Goal: Task Accomplishment & Management: Use online tool/utility

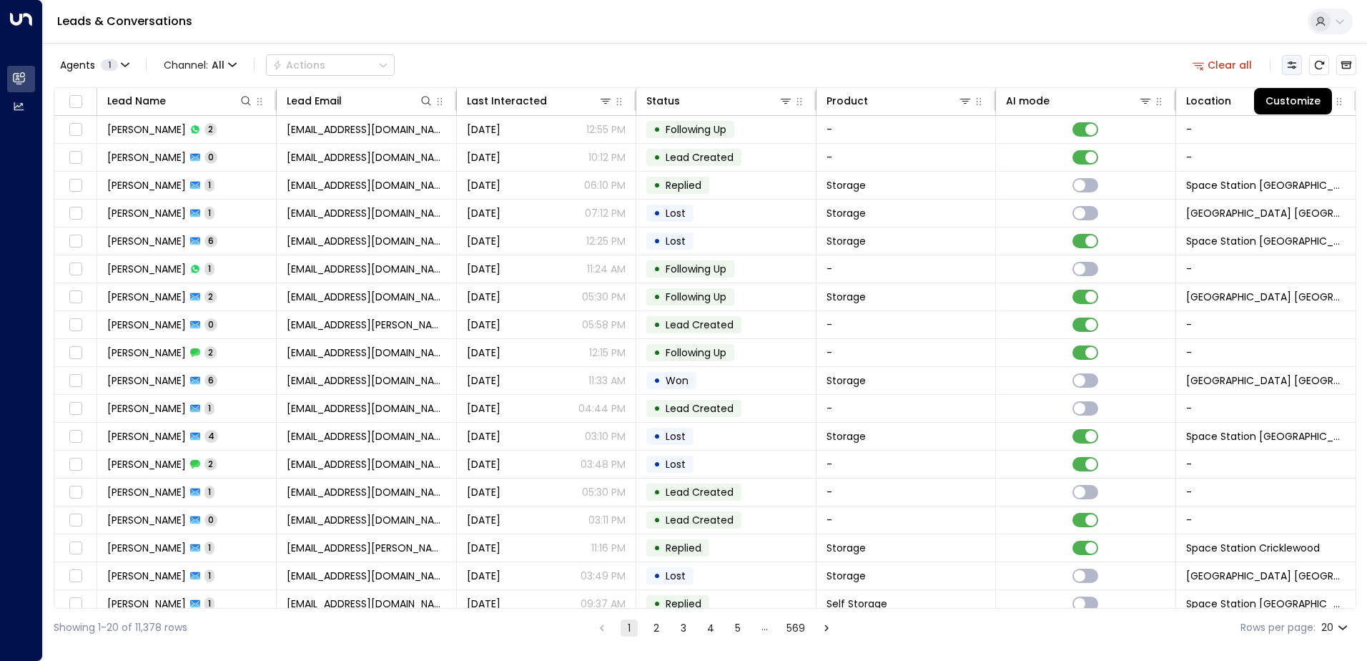
click at [1290, 69] on icon "Customize" at bounding box center [1291, 64] width 11 height 11
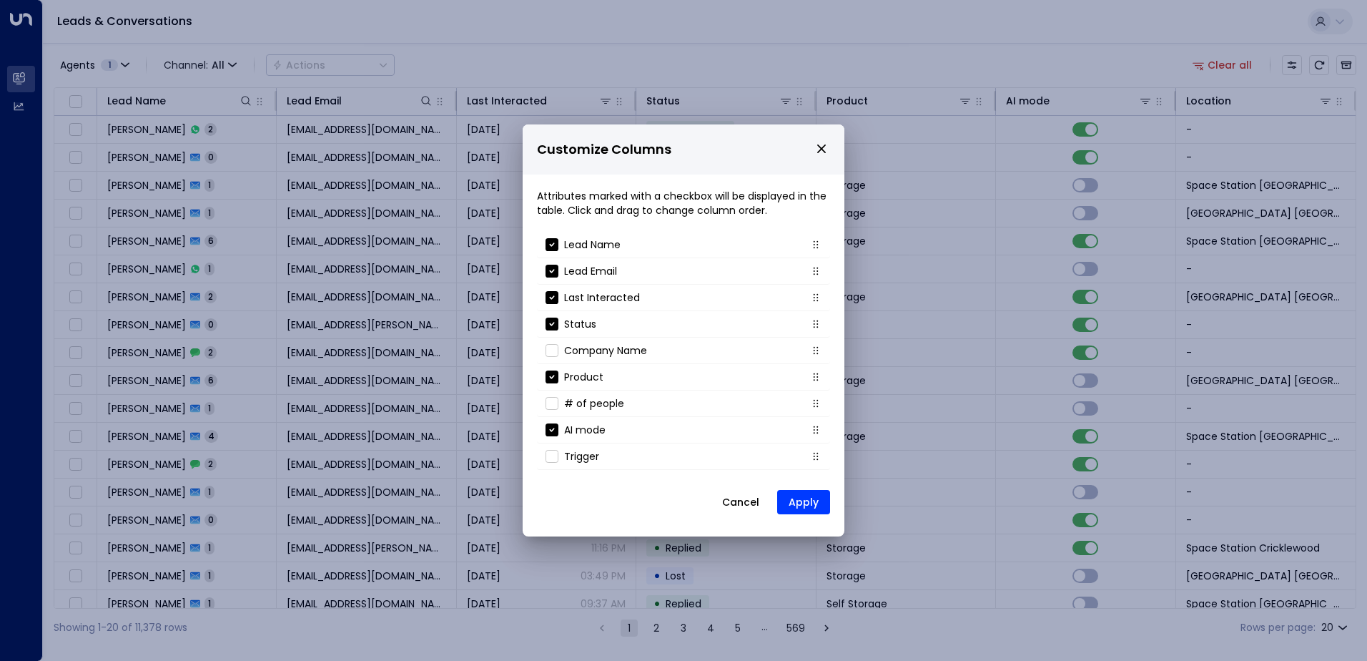
click at [739, 505] on button "Cancel" at bounding box center [740, 502] width 61 height 26
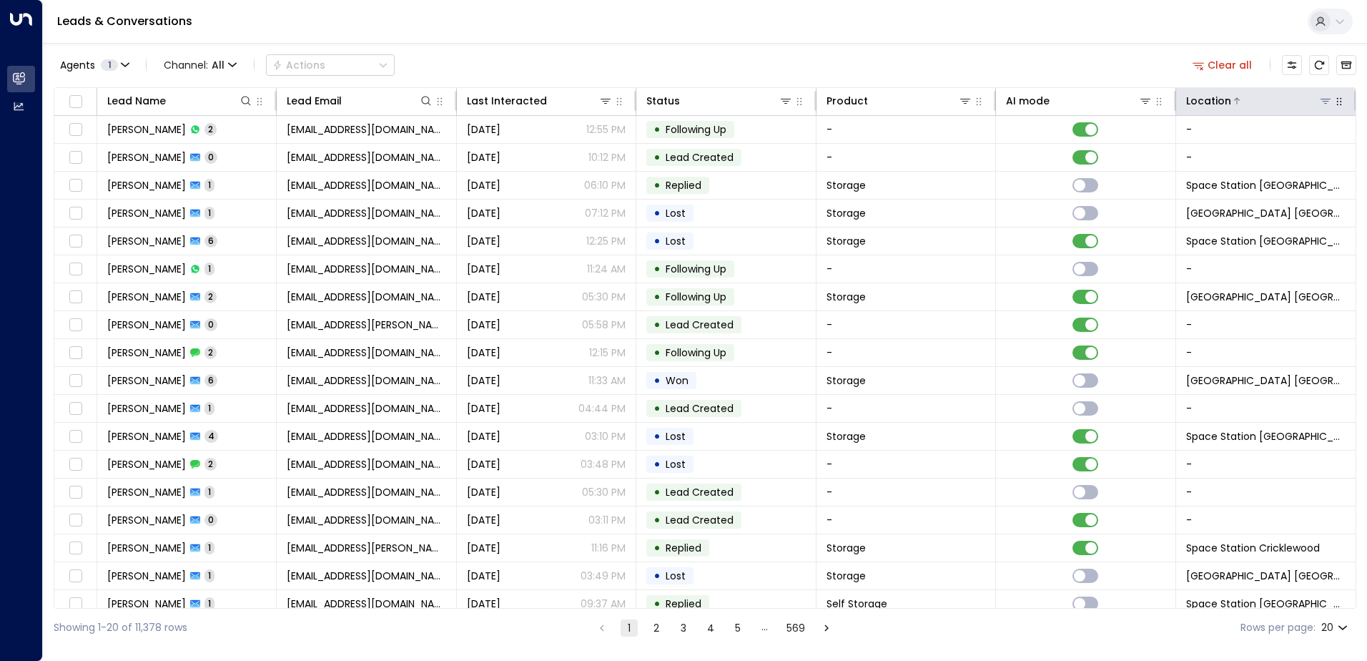
click at [1327, 98] on icon at bounding box center [1325, 100] width 11 height 11
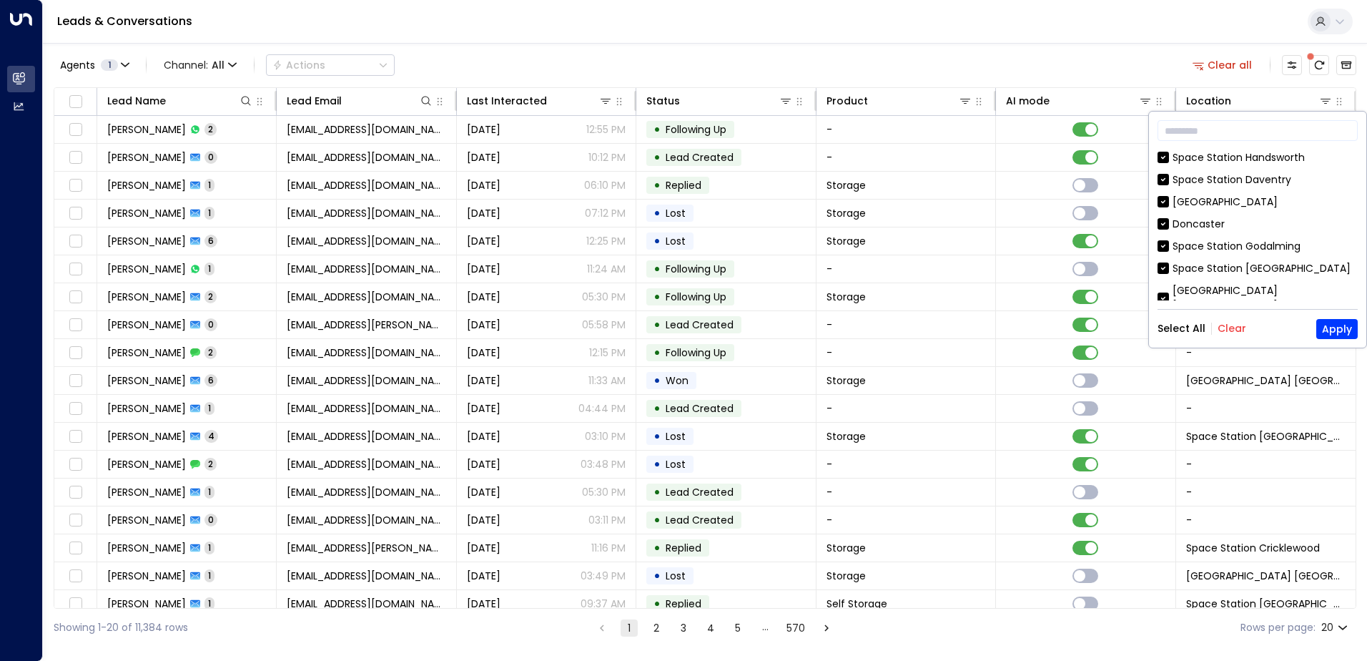
click at [1230, 332] on button "Clear" at bounding box center [1232, 327] width 29 height 11
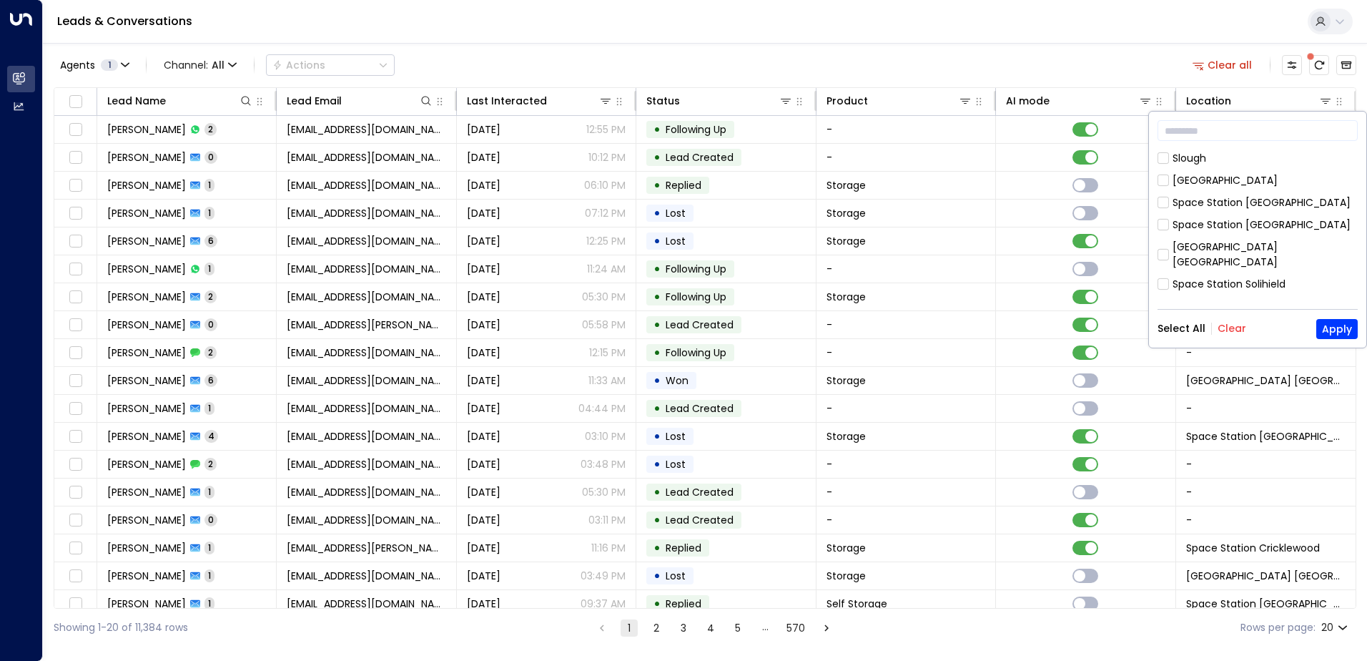
scroll to position [130, 0]
click at [1168, 279] on div "Space Station [GEOGRAPHIC_DATA]" at bounding box center [1258, 286] width 200 height 15
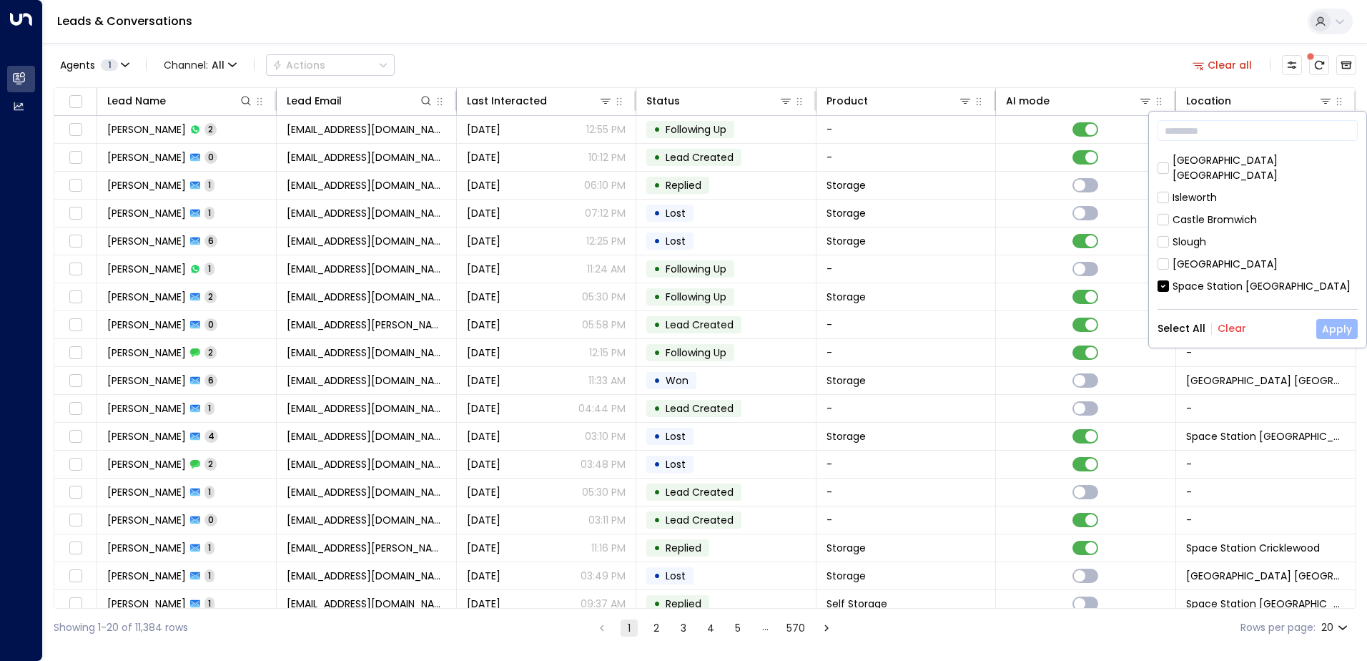
click at [1338, 331] on button "Apply" at bounding box center [1336, 329] width 41 height 20
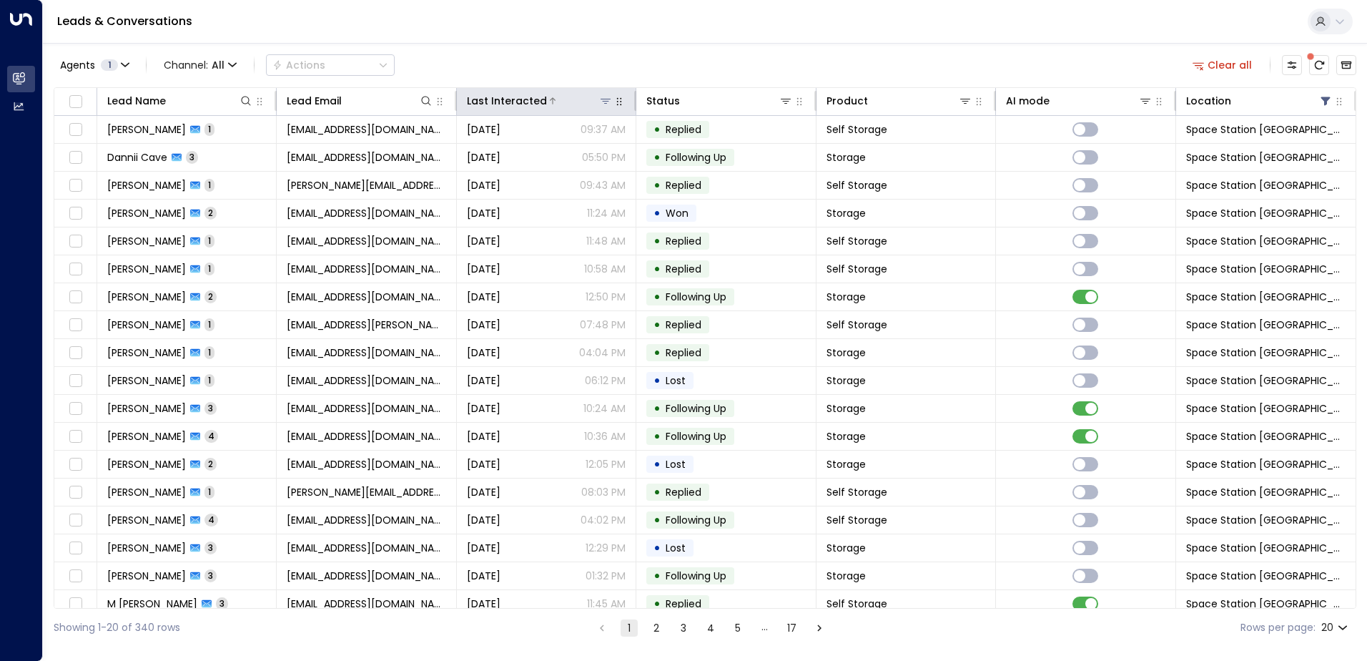
click at [548, 99] on icon at bounding box center [552, 101] width 9 height 9
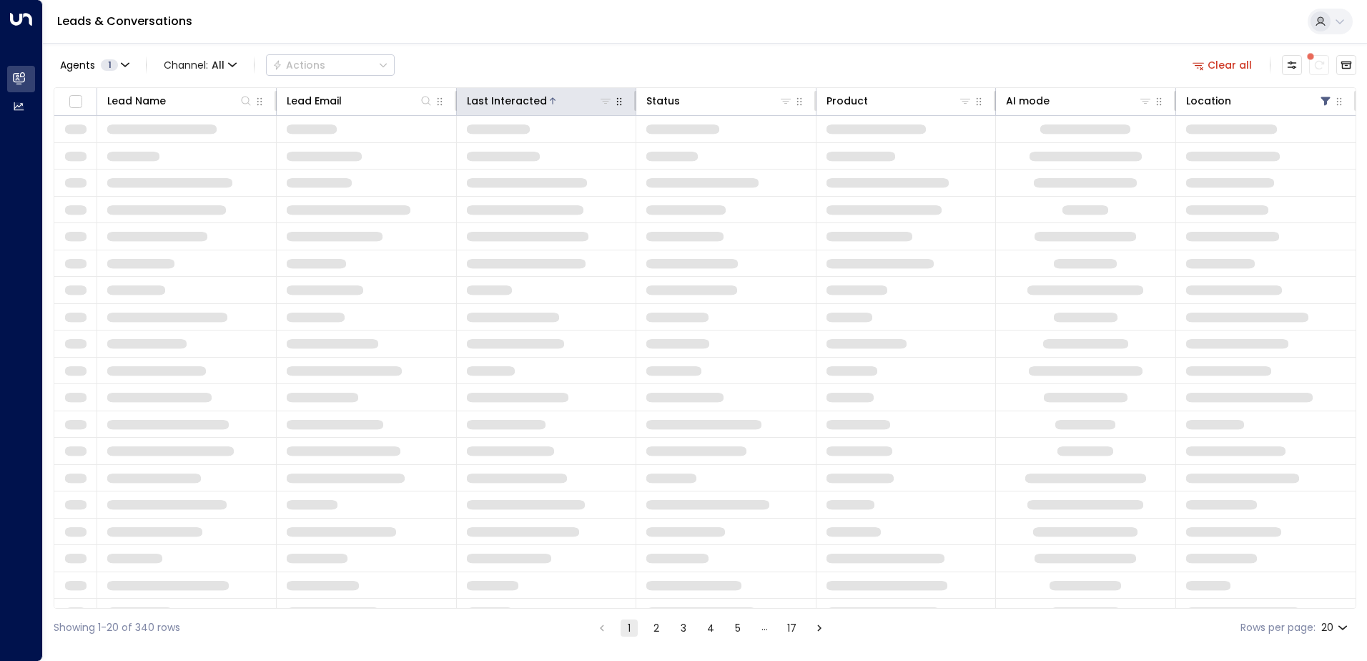
click at [548, 99] on icon at bounding box center [552, 101] width 9 height 9
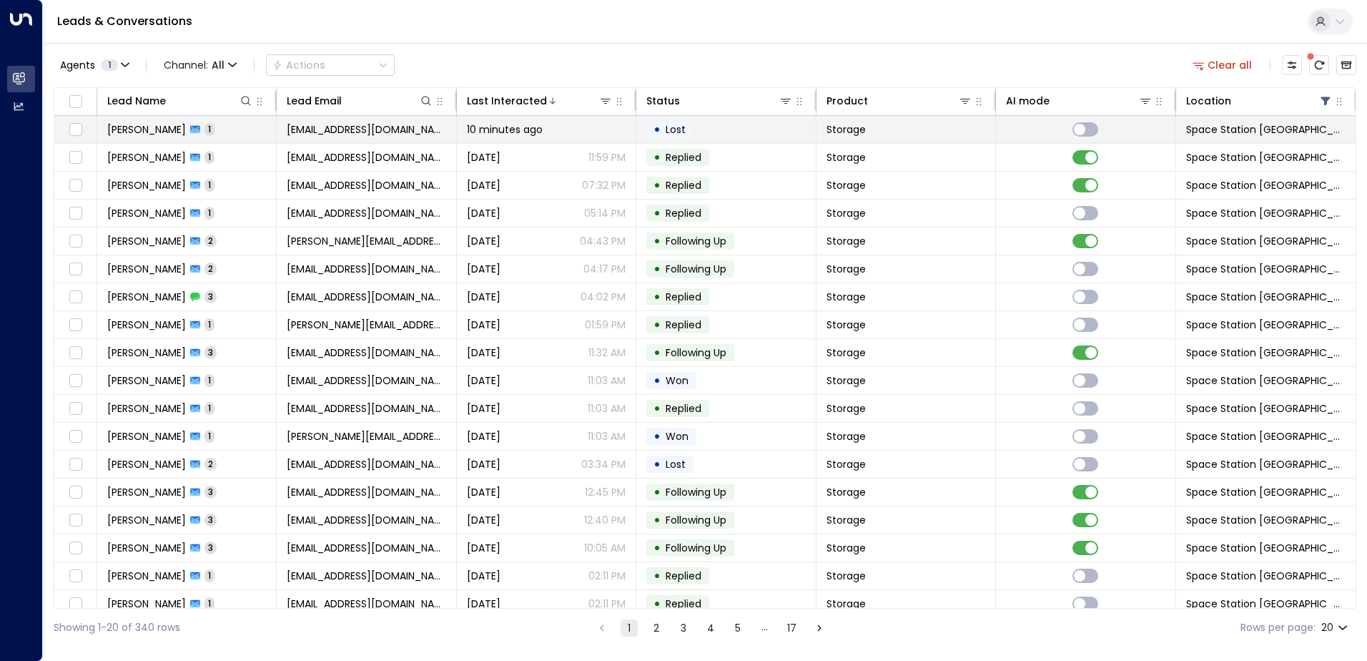
click at [792, 130] on td "• Lost" at bounding box center [725, 129] width 179 height 27
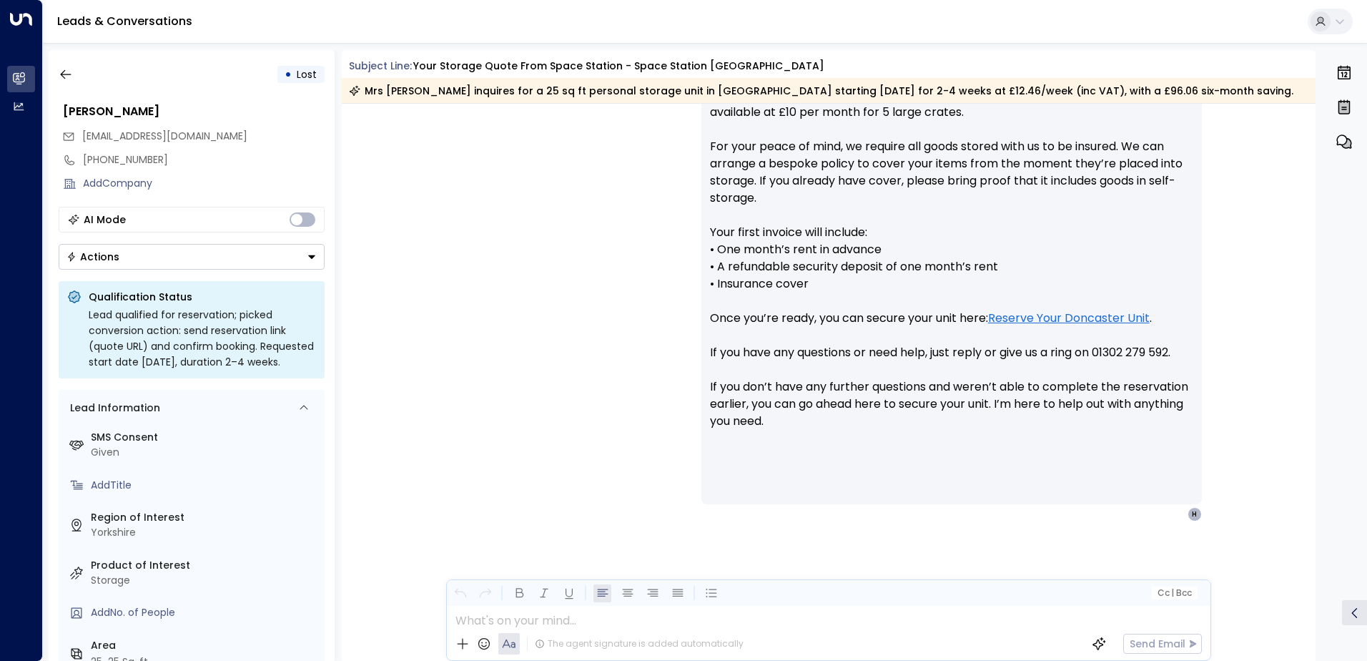
scroll to position [719, 0]
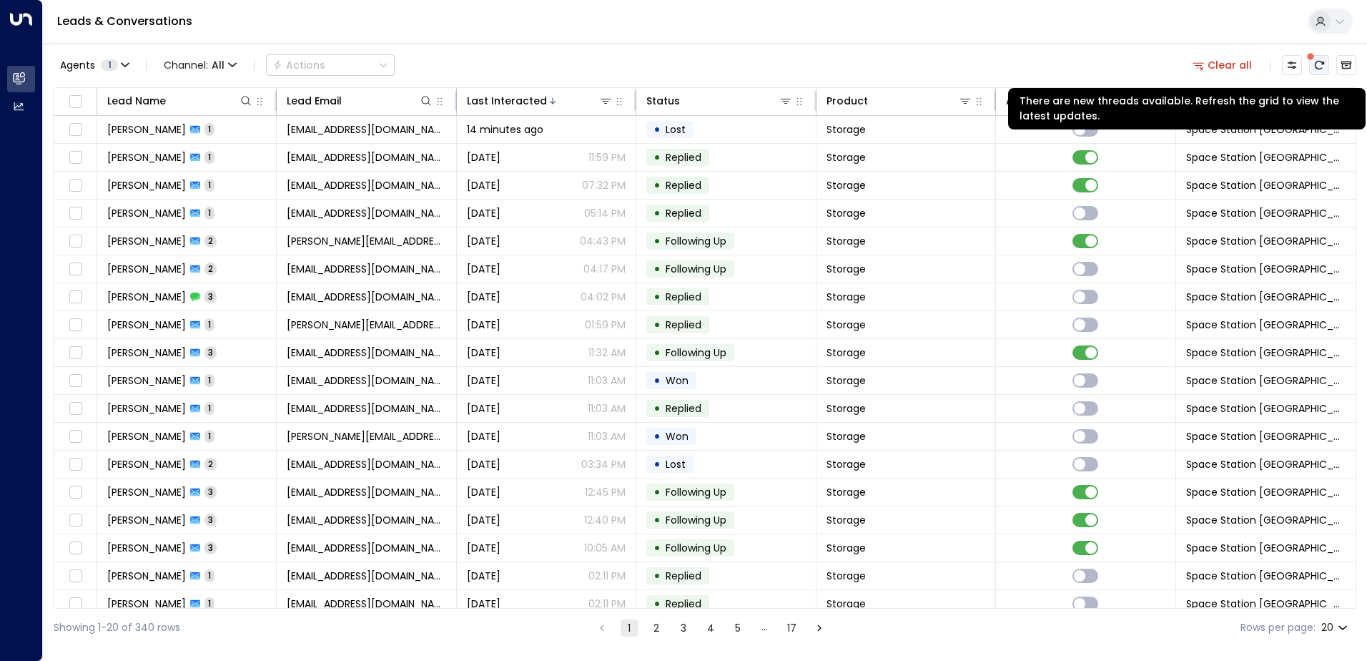
click at [1320, 68] on icon "There are new threads available. Refresh the grid to view the latest updates." at bounding box center [1318, 64] width 11 height 11
